Goal: Navigation & Orientation: Find specific page/section

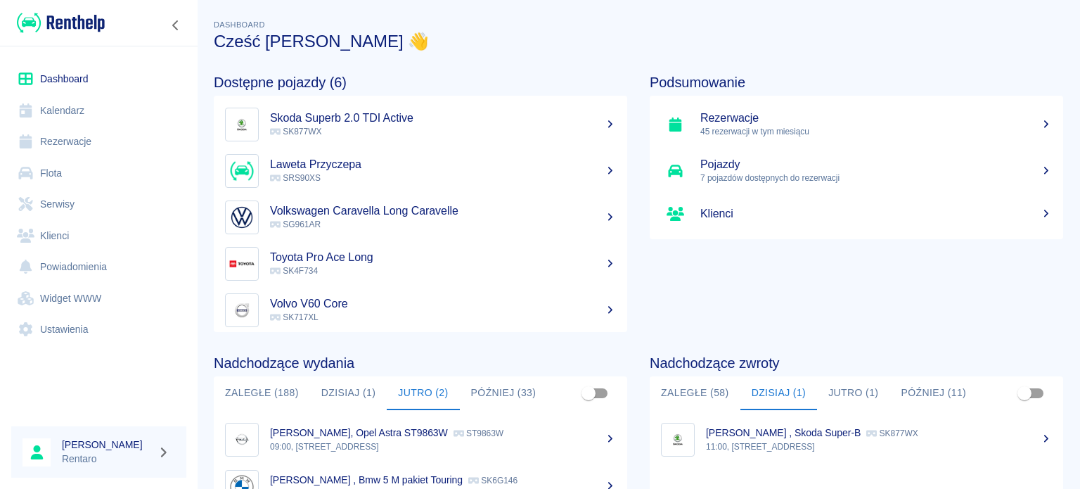
scroll to position [70, 0]
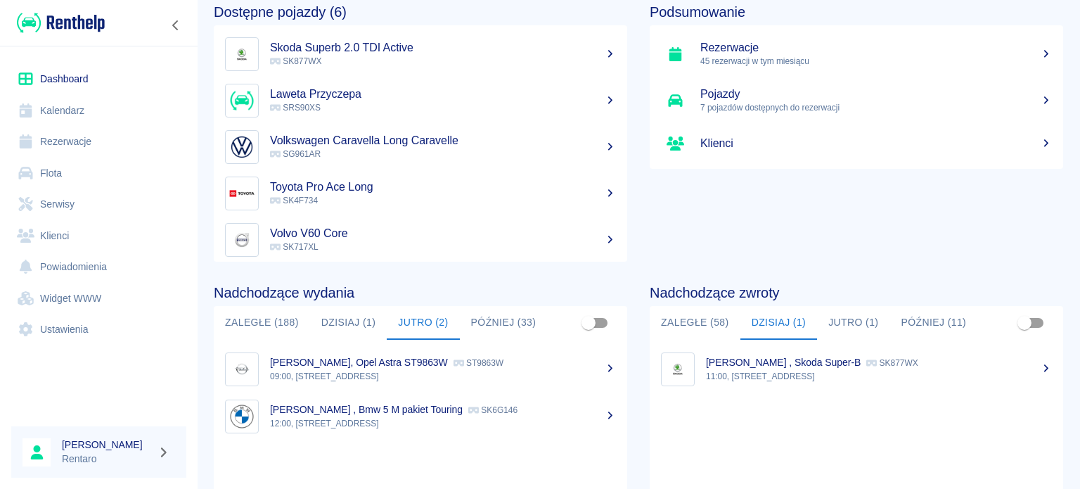
click at [70, 110] on link "Kalendarz" at bounding box center [98, 111] width 175 height 32
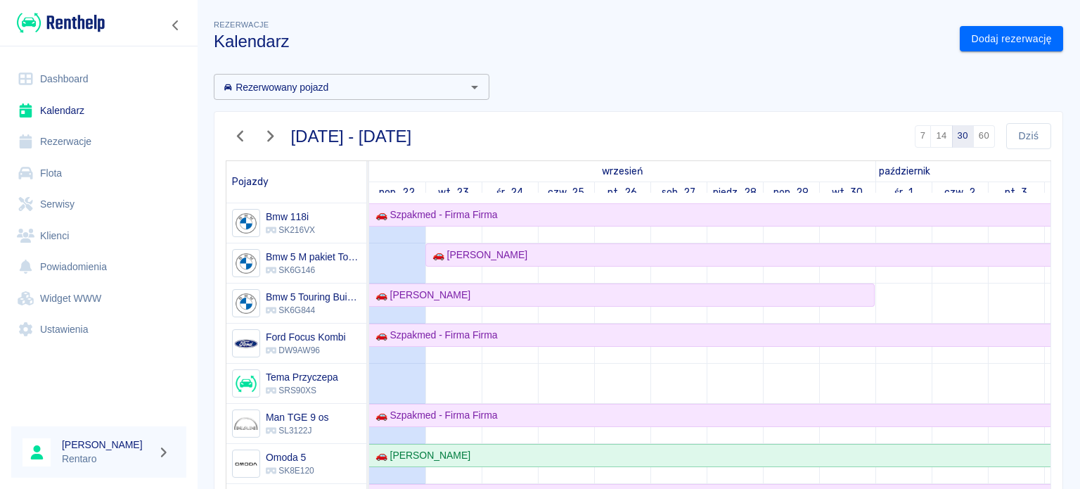
click at [231, 143] on icon "button" at bounding box center [240, 136] width 18 height 15
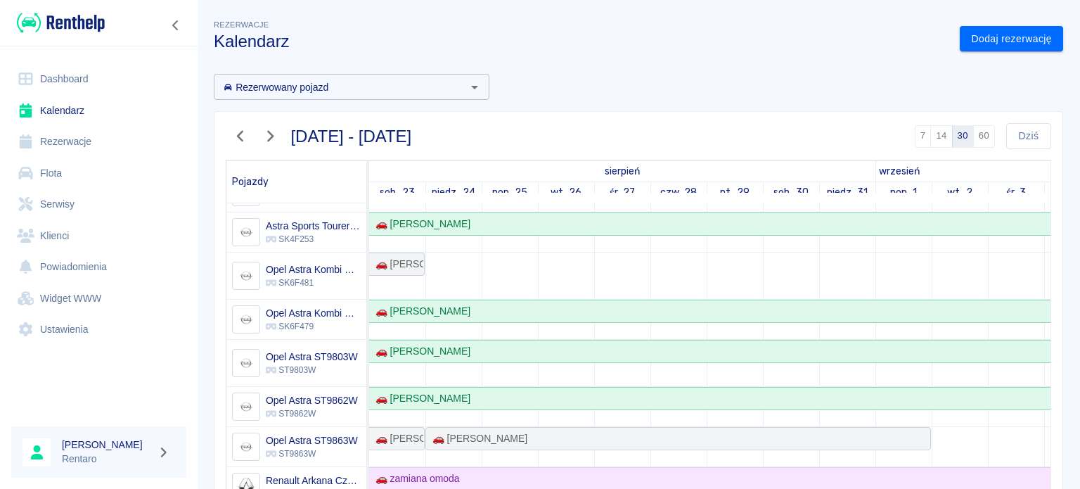
scroll to position [492, 0]
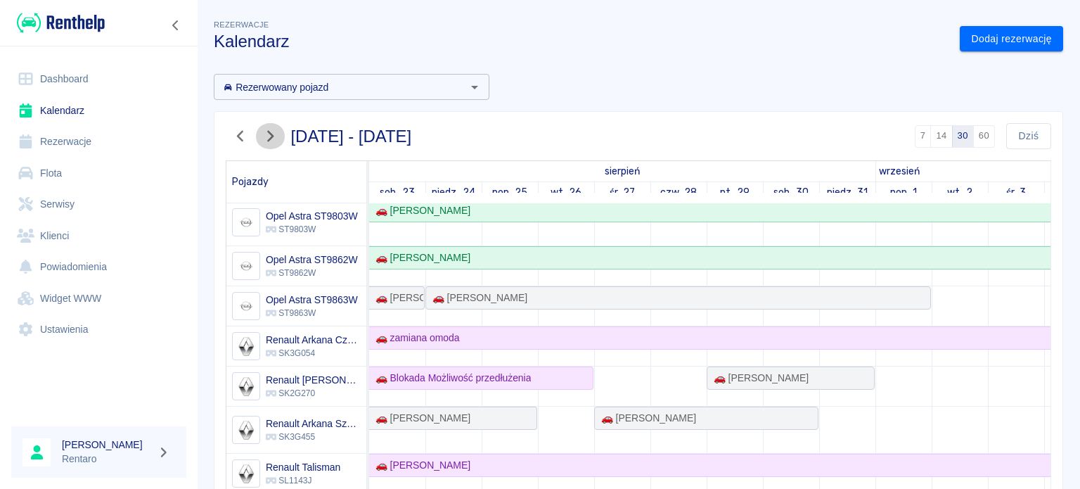
click at [267, 140] on icon "button" at bounding box center [270, 136] width 6 height 11
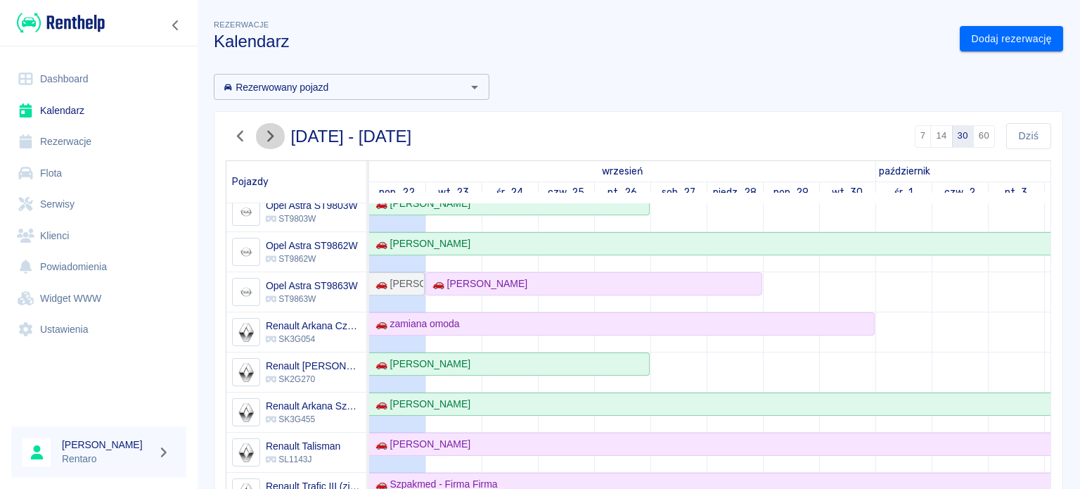
click at [270, 140] on icon "button" at bounding box center [270, 136] width 6 height 11
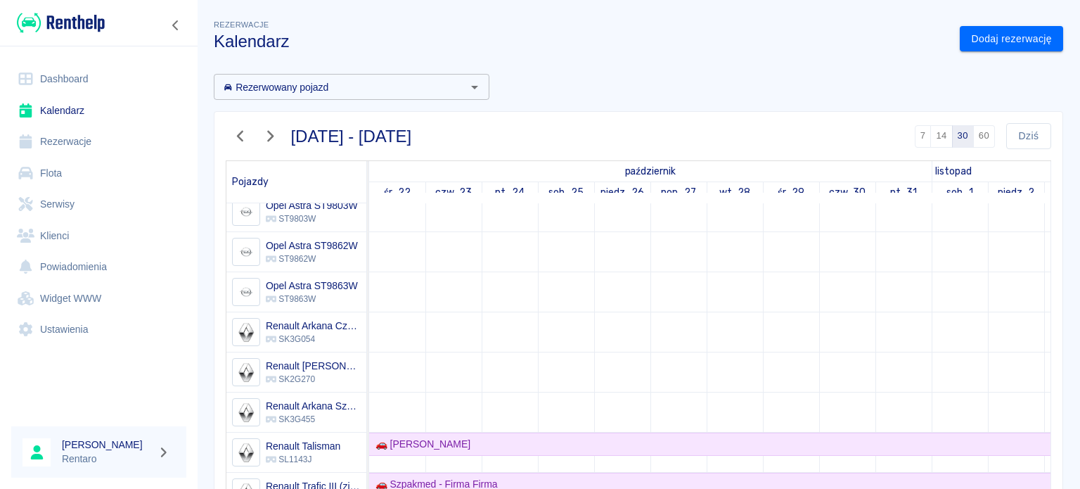
click at [250, 134] on button "button" at bounding box center [241, 136] width 30 height 26
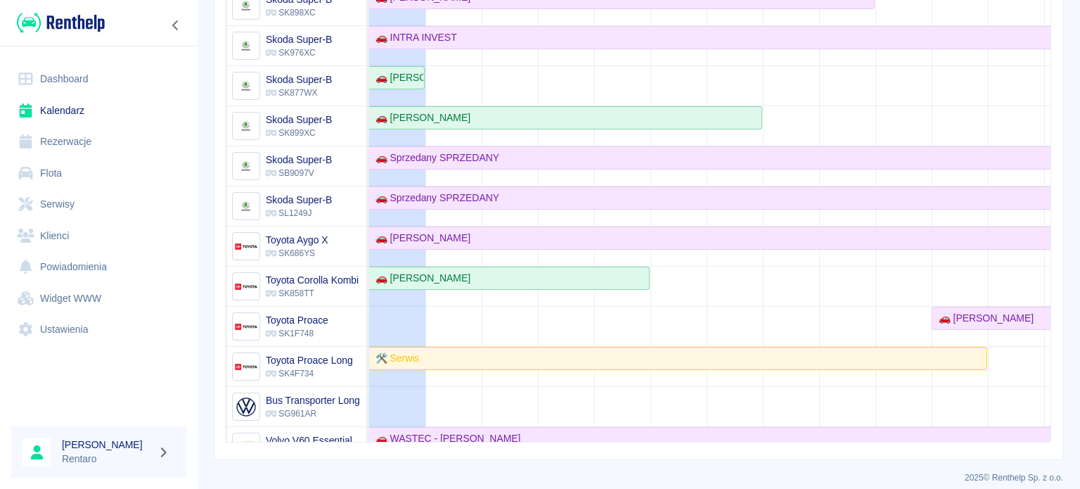
scroll to position [0, 0]
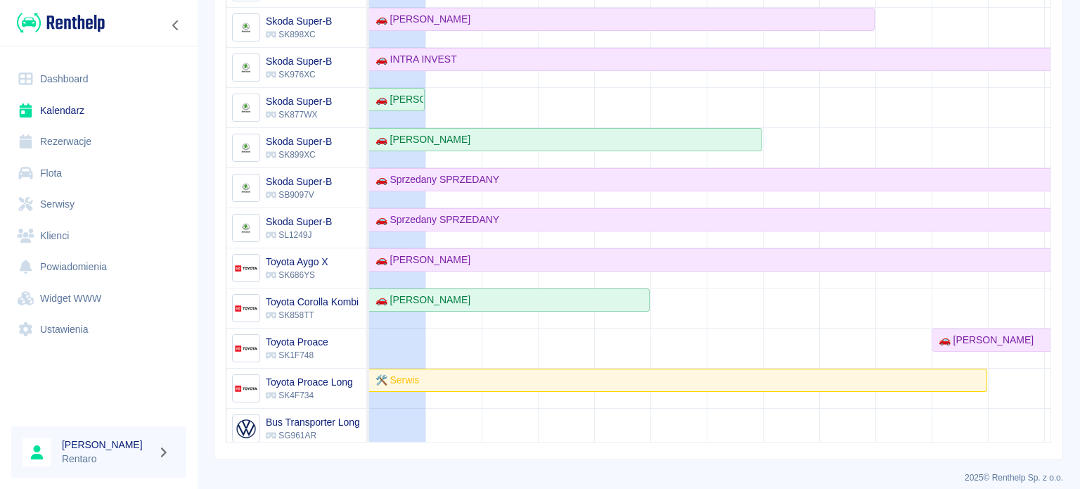
click at [54, 108] on link "Kalendarz" at bounding box center [98, 111] width 175 height 32
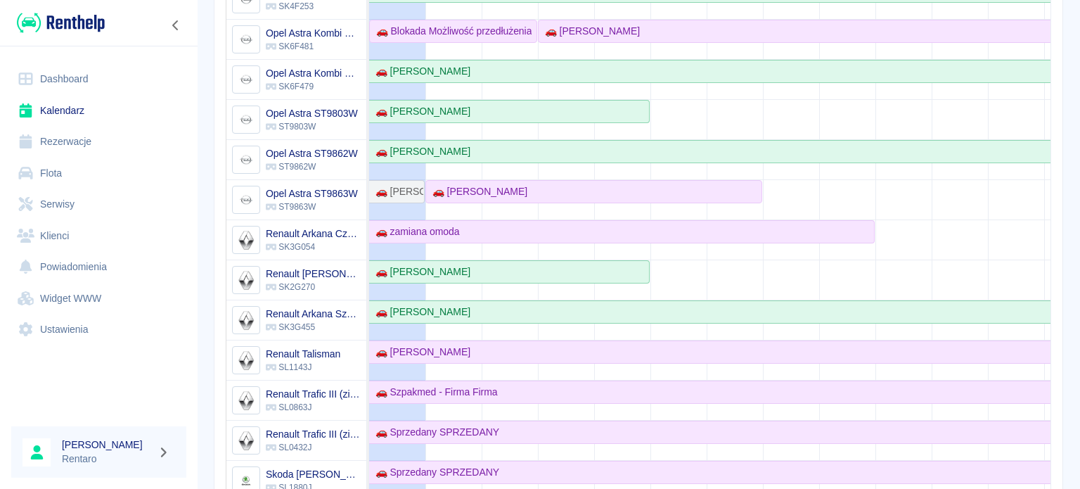
scroll to position [454, 0]
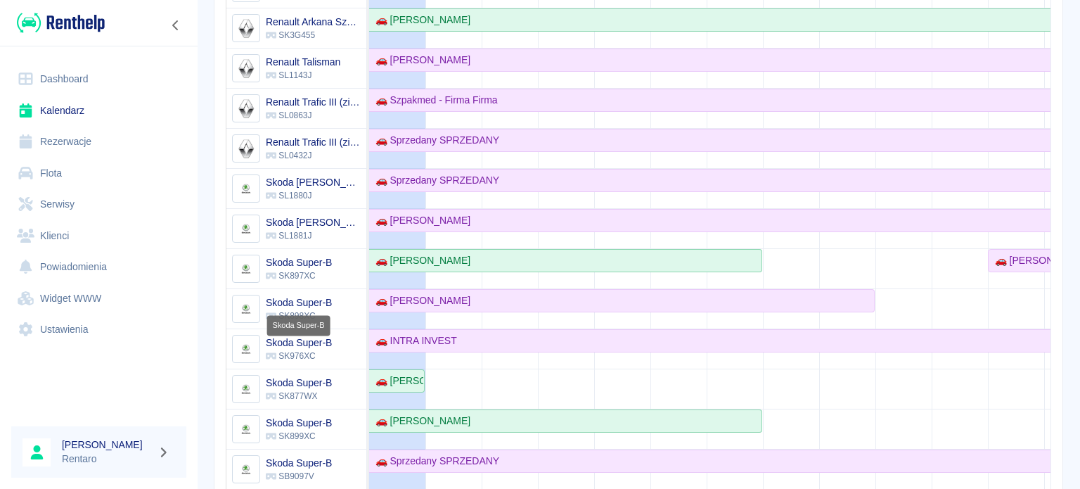
click at [297, 298] on h6 "Skoda Super-B" at bounding box center [299, 302] width 66 height 14
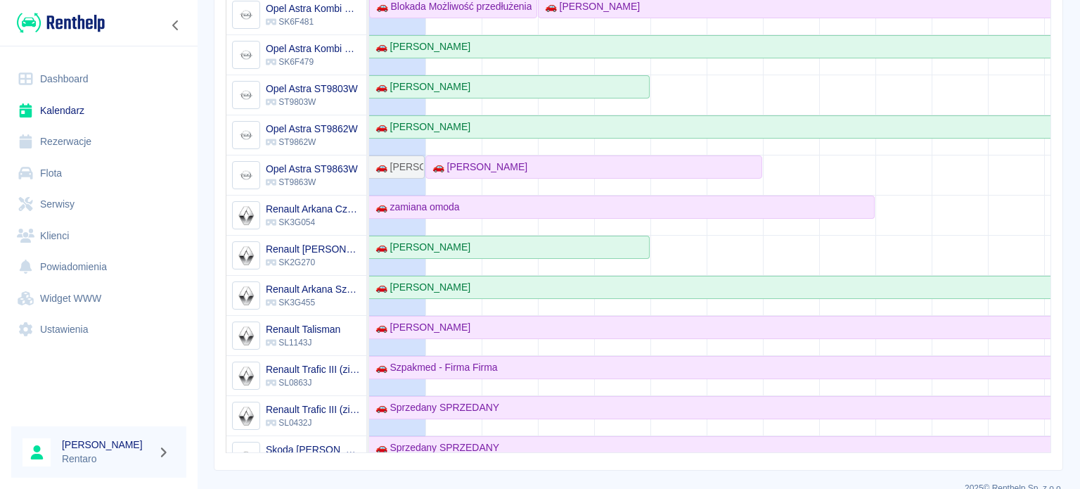
click at [51, 103] on link "Kalendarz" at bounding box center [98, 111] width 175 height 32
click at [45, 70] on link "Dashboard" at bounding box center [98, 79] width 175 height 32
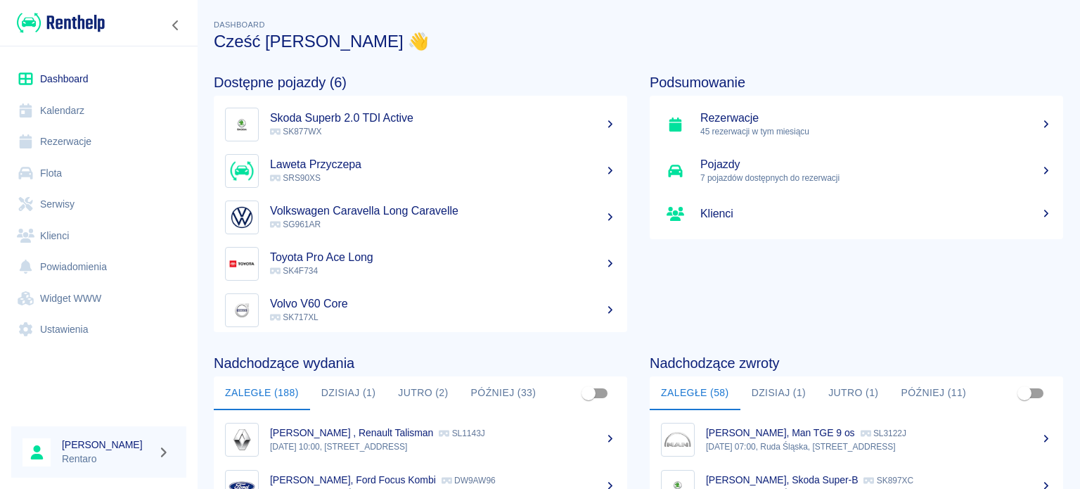
click at [343, 390] on button "Dzisiaj (1)" at bounding box center [348, 393] width 77 height 34
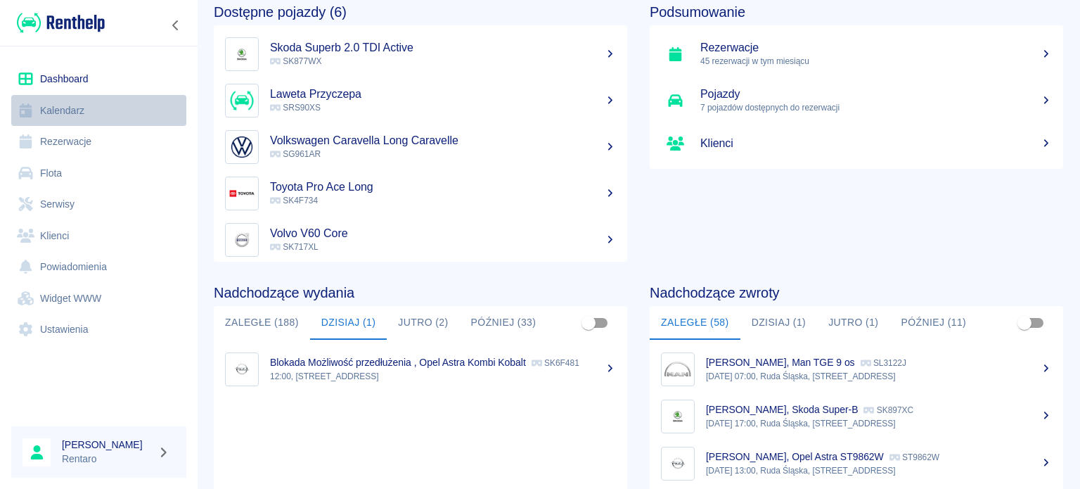
click at [56, 108] on link "Kalendarz" at bounding box center [98, 111] width 175 height 32
